Goal: Navigation & Orientation: Find specific page/section

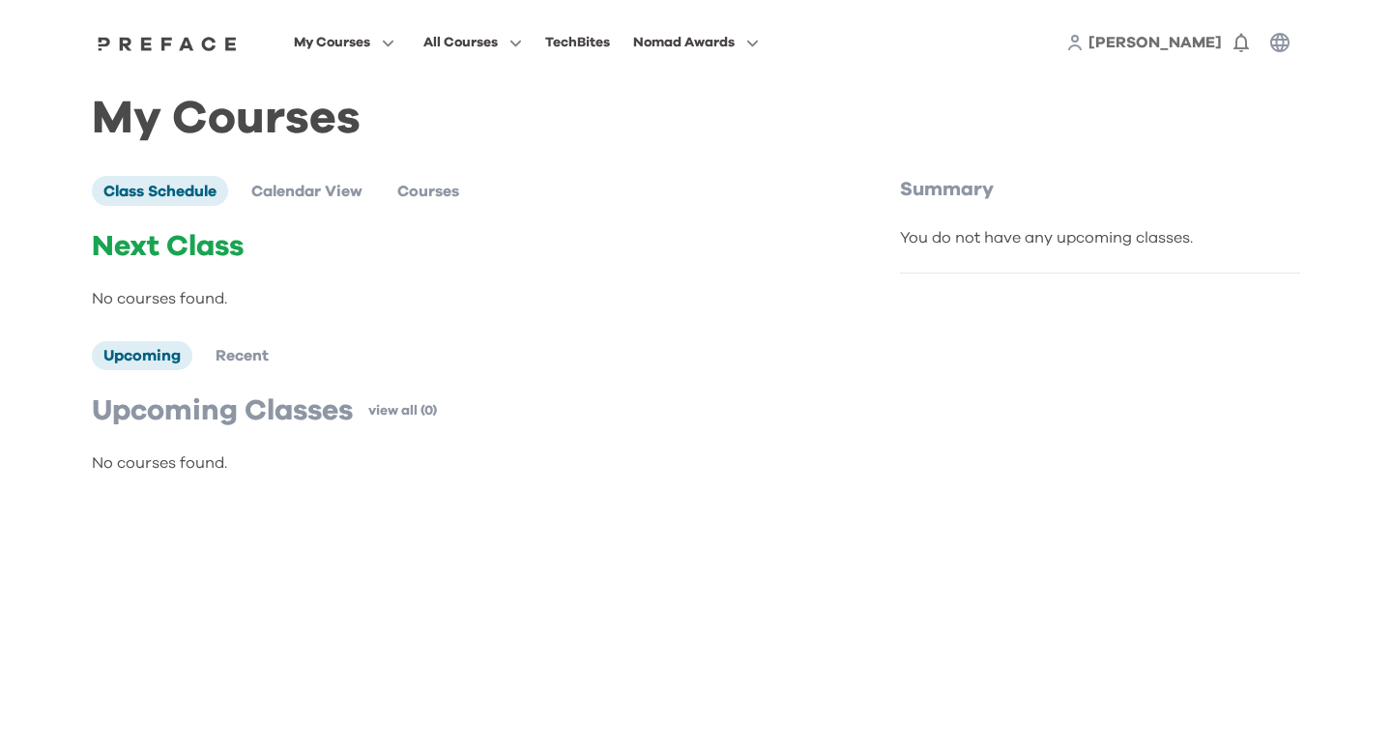
click at [698, 265] on div "Next Class No courses found." at bounding box center [455, 269] width 727 height 81
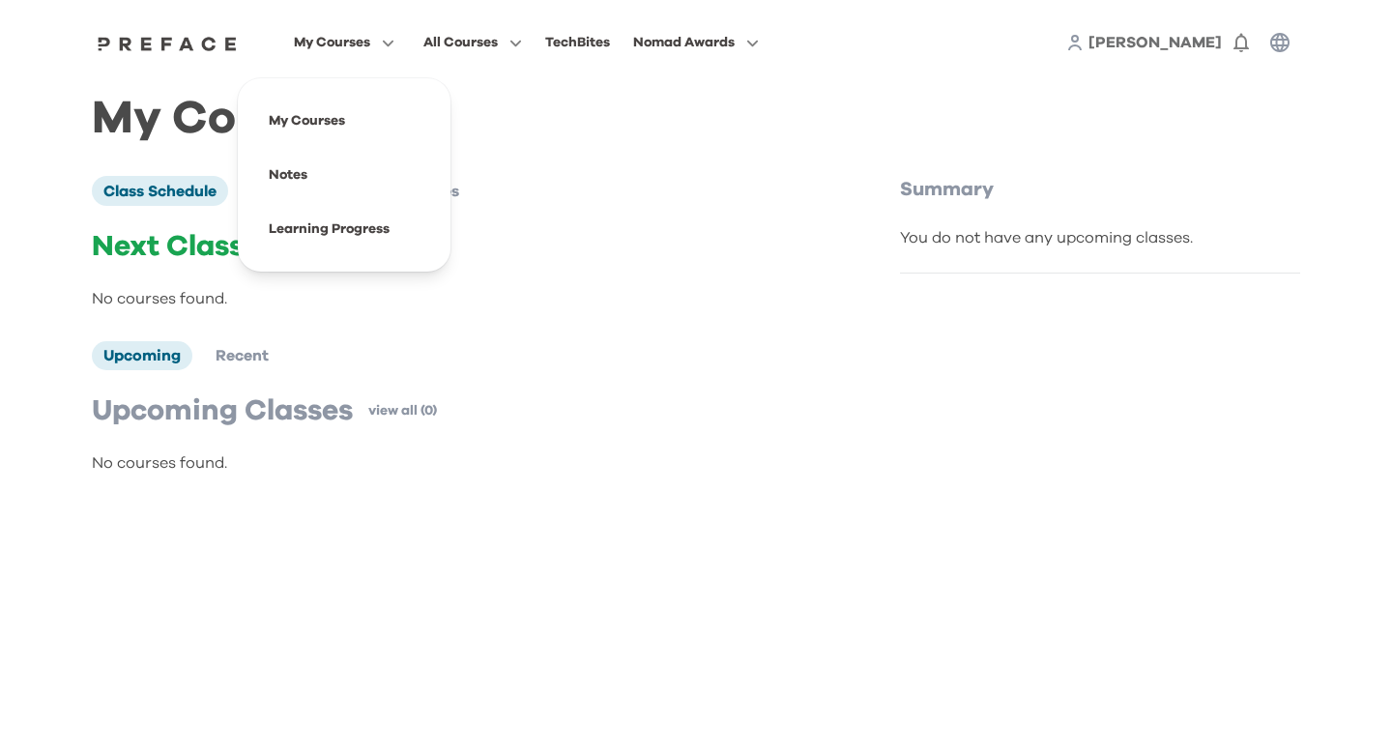
click at [365, 44] on span "My Courses" at bounding box center [332, 42] width 76 height 23
click at [332, 121] on span at bounding box center [344, 121] width 182 height 54
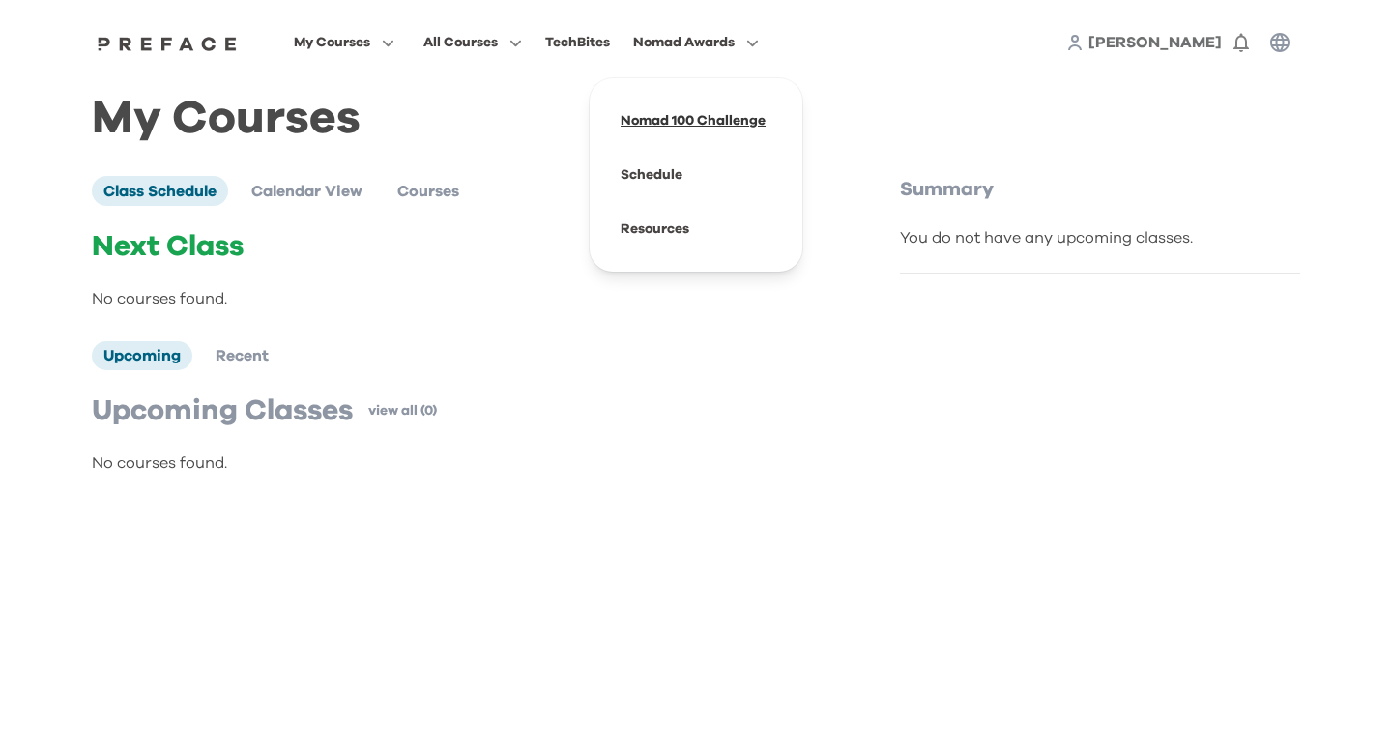
click at [670, 112] on span at bounding box center [696, 121] width 182 height 54
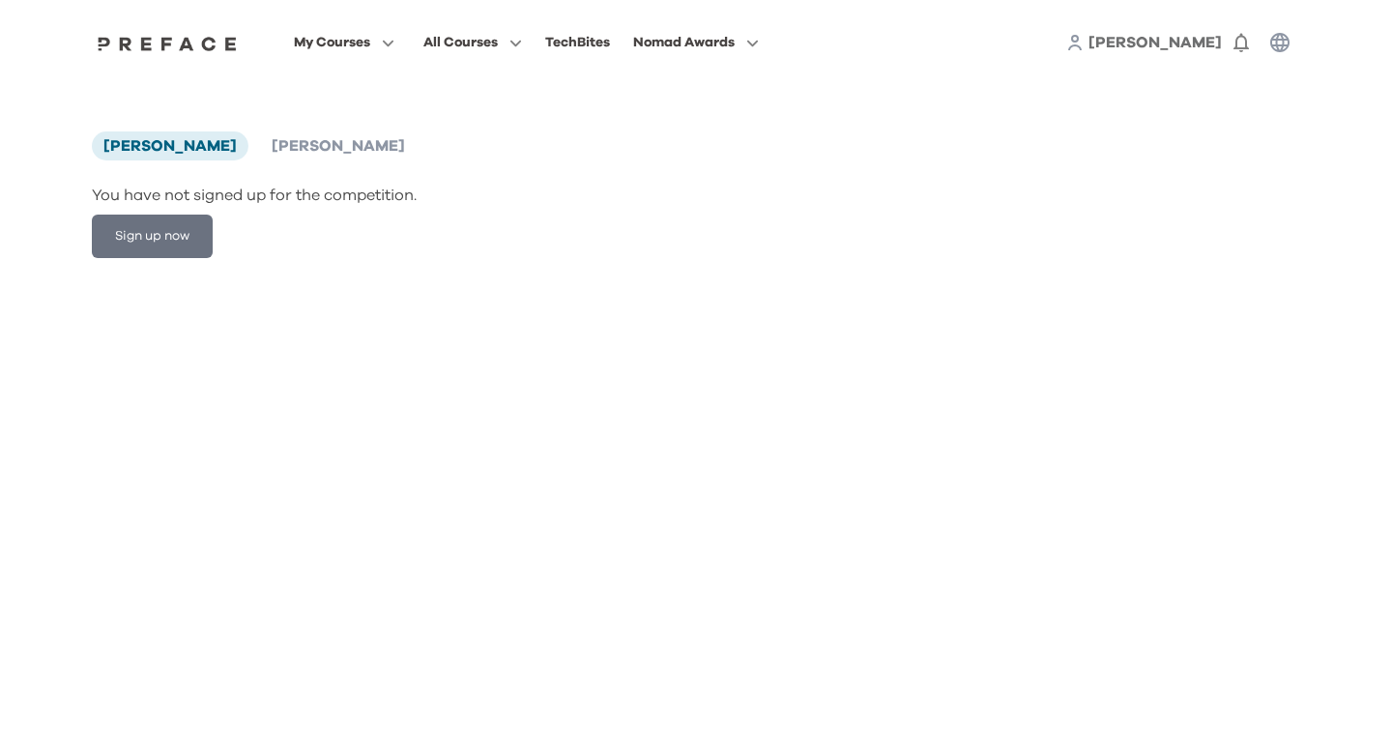
click at [541, 44] on div "My Courses All Courses TechBites Nomad Awards" at bounding box center [535, 42] width 494 height 25
click at [567, 46] on div "TechBites" at bounding box center [577, 42] width 65 height 23
